Goal: Check status: Check status

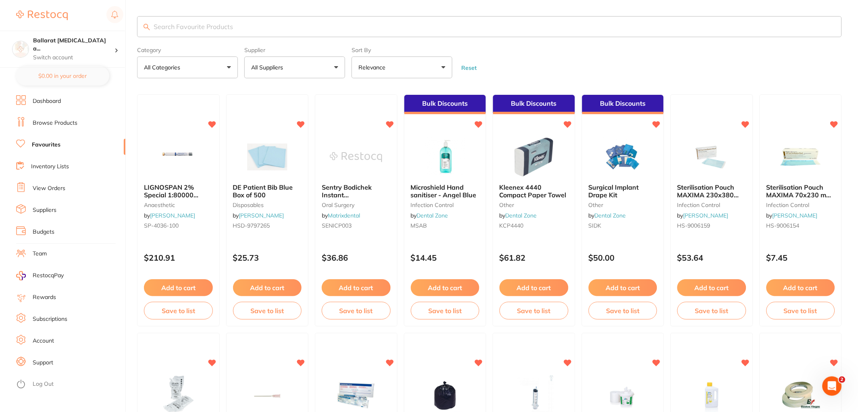
click at [54, 191] on link "View Orders" at bounding box center [49, 188] width 33 height 8
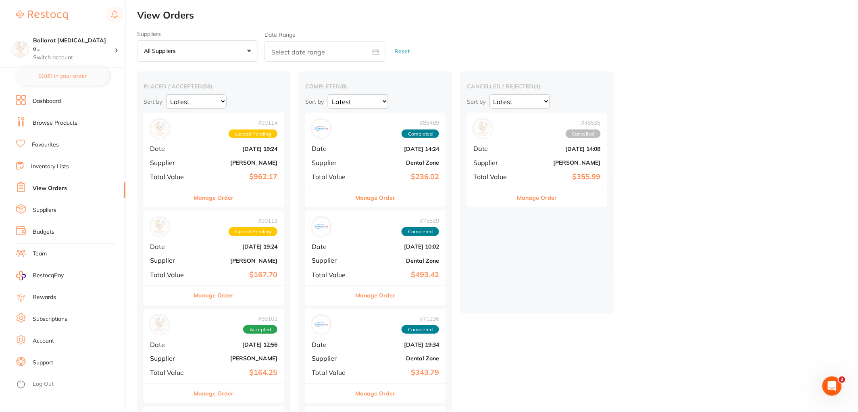
click at [218, 199] on button "Manage Order" at bounding box center [214, 197] width 40 height 19
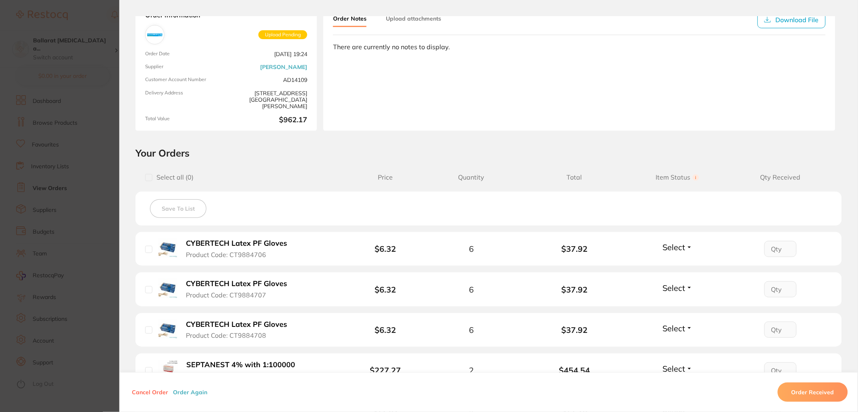
scroll to position [224, 0]
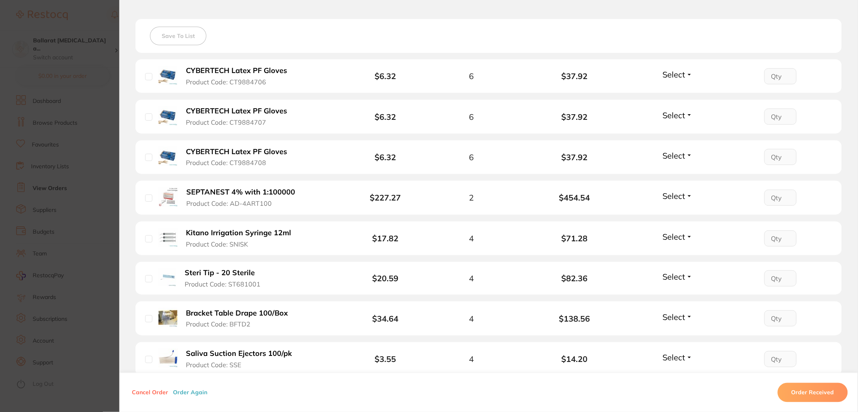
click at [94, 232] on section "Order ID: Restocq- 90114 Order Information Upload Pending Order Date [DATE] 19:…" at bounding box center [429, 206] width 858 height 412
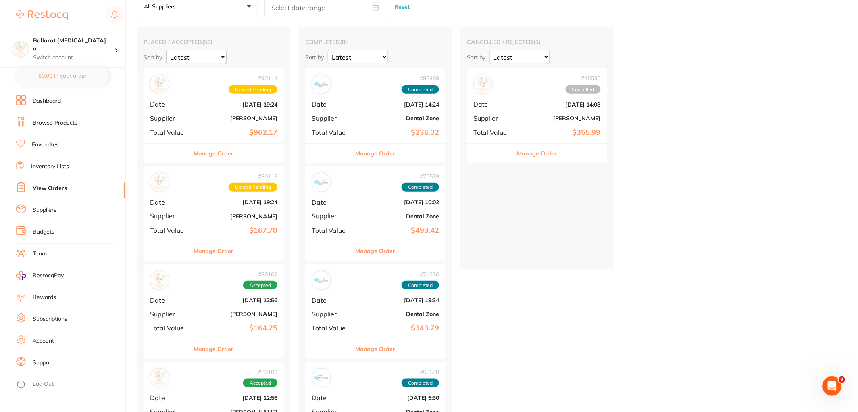
scroll to position [45, 0]
click at [541, 155] on button "Manage Order" at bounding box center [538, 152] width 40 height 19
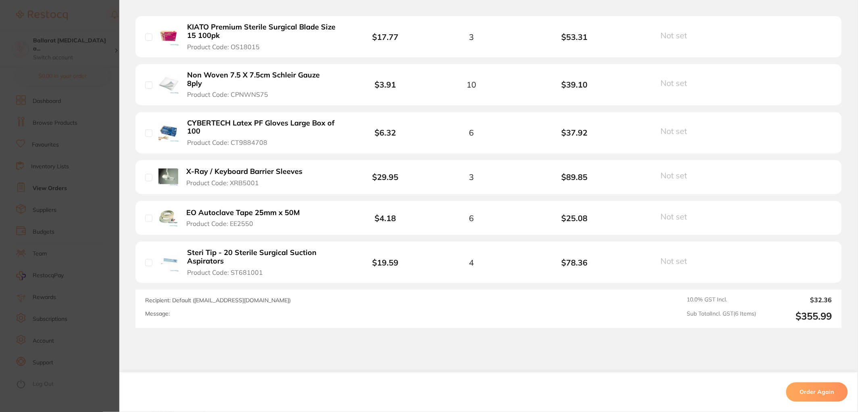
scroll to position [269, 0]
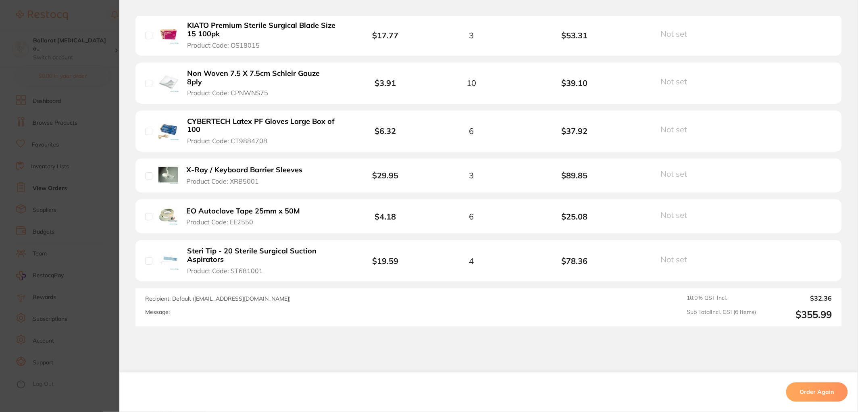
click at [89, 203] on section "Order ID: Restocq- 45535 Order Information Cancelled Order Date [DATE] 14:08 Su…" at bounding box center [429, 206] width 858 height 412
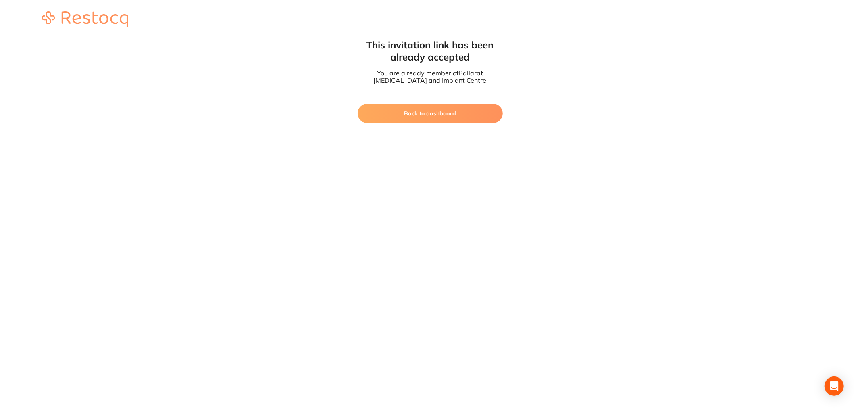
click at [424, 113] on button "Back to dashboard" at bounding box center [430, 113] width 145 height 19
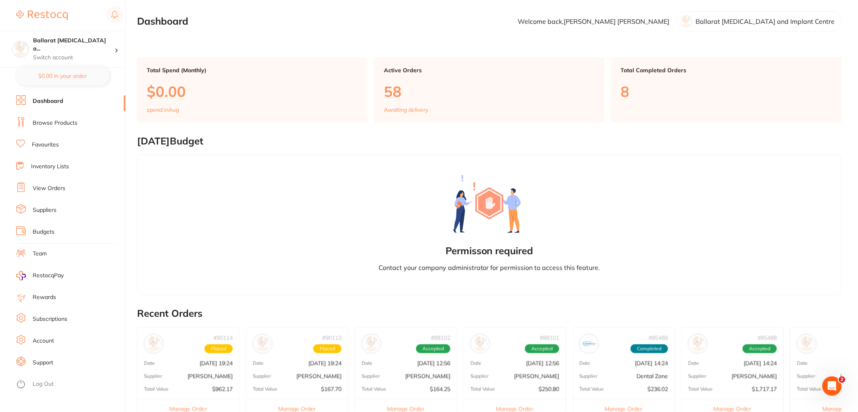
scroll to position [45, 0]
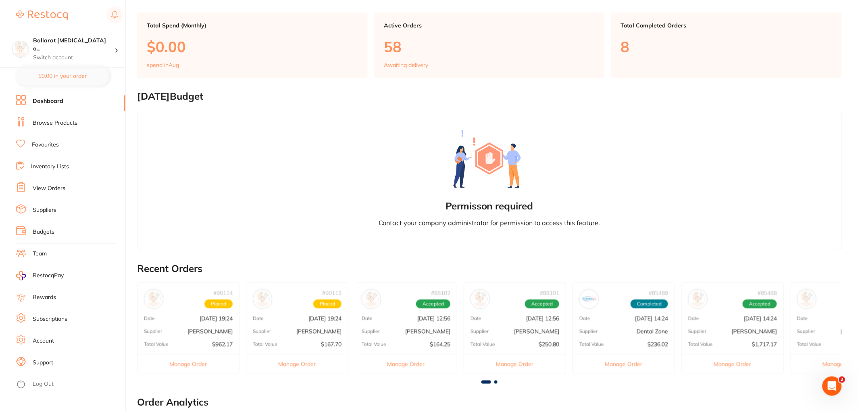
click at [192, 326] on div "# 90114 Placed Date [DATE] 19:24 Supplier [PERSON_NAME] Total Value $962.17 Man…" at bounding box center [188, 328] width 102 height 92
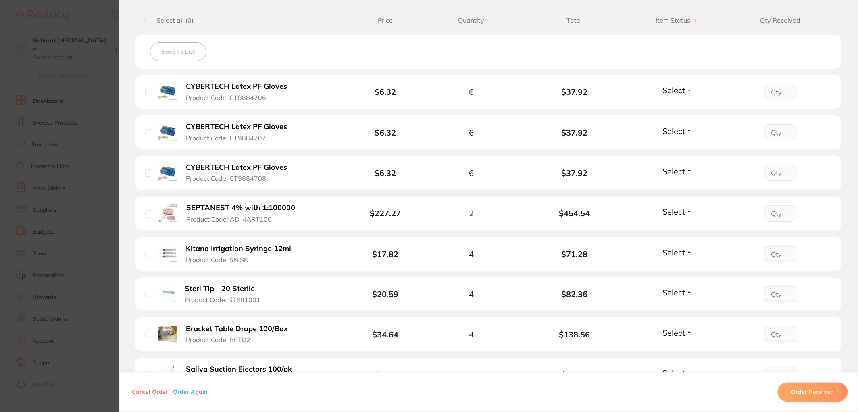
scroll to position [43, 0]
